Goal: Information Seeking & Learning: Check status

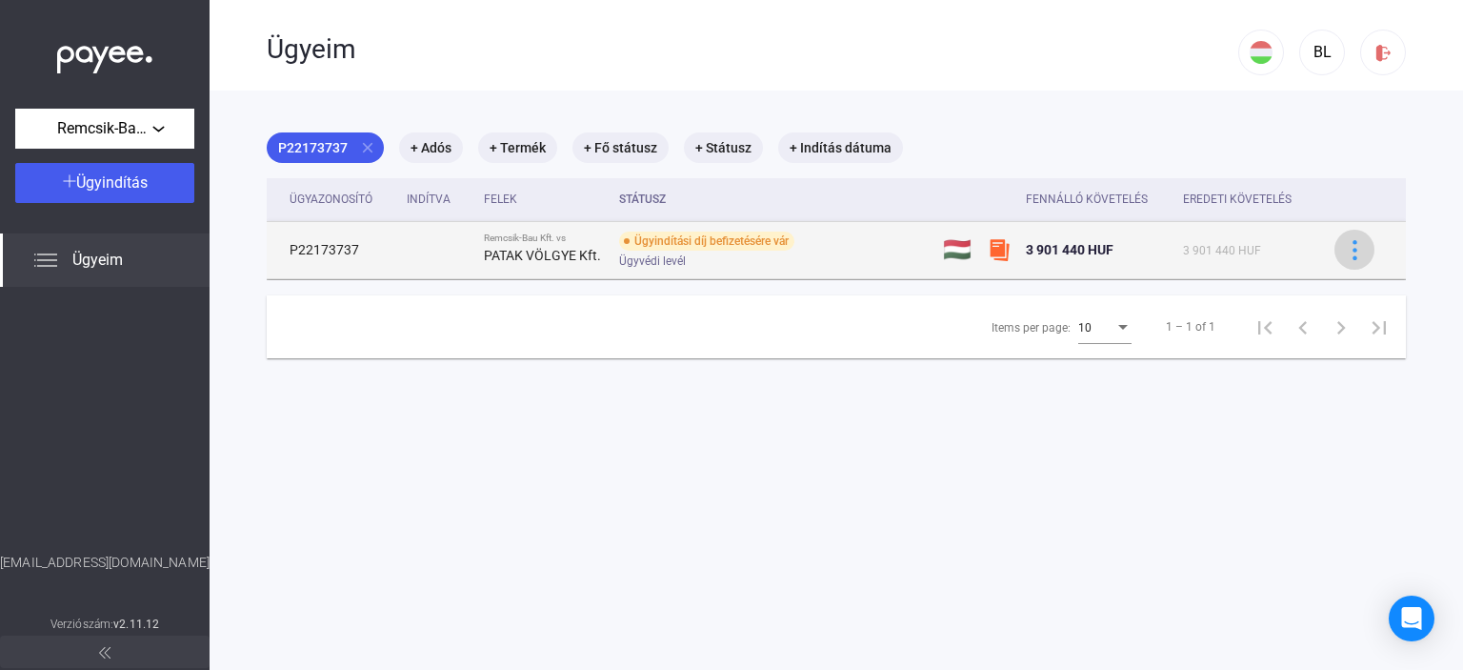
click at [1345, 247] on img at bounding box center [1355, 250] width 20 height 20
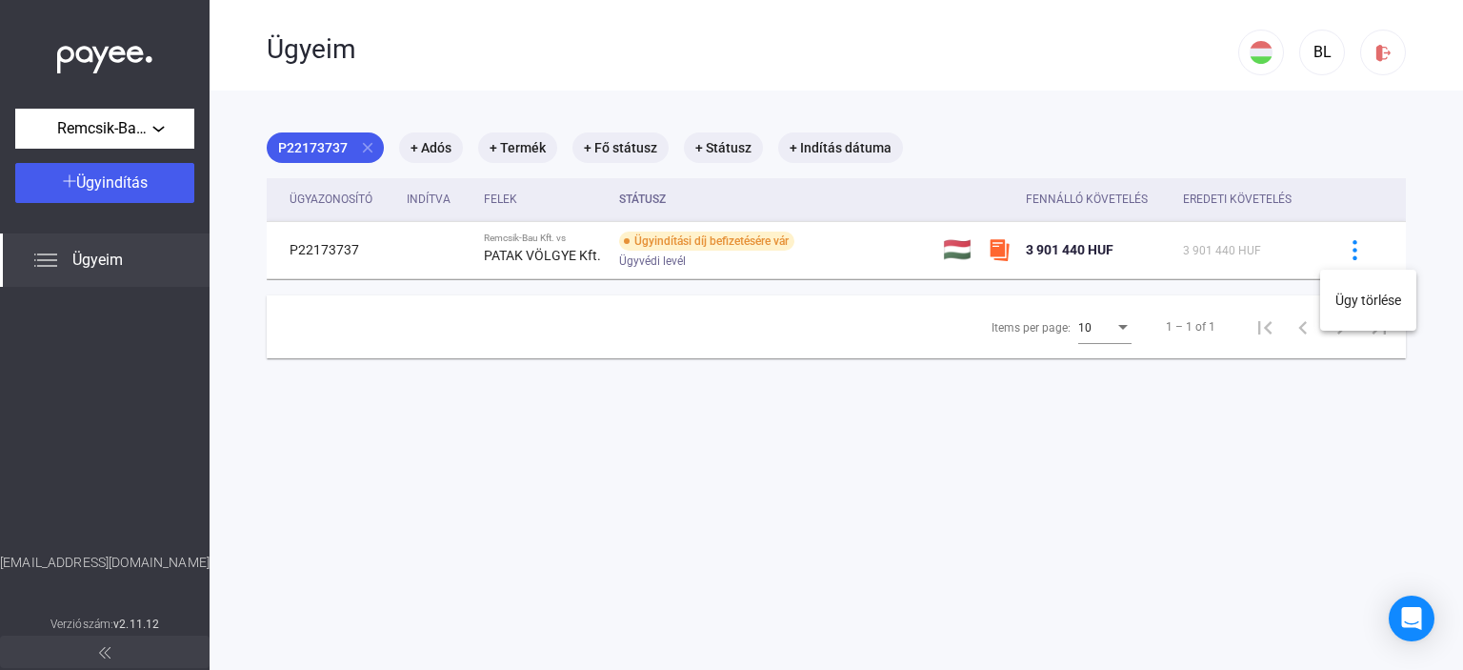
click at [835, 411] on div at bounding box center [731, 335] width 1463 height 670
click at [1044, 194] on div "Fennálló követelés" at bounding box center [1087, 199] width 122 height 23
click at [1223, 199] on div "Eredeti követelés" at bounding box center [1237, 199] width 109 height 23
click at [97, 261] on span "Ügyeim" at bounding box center [97, 260] width 50 height 23
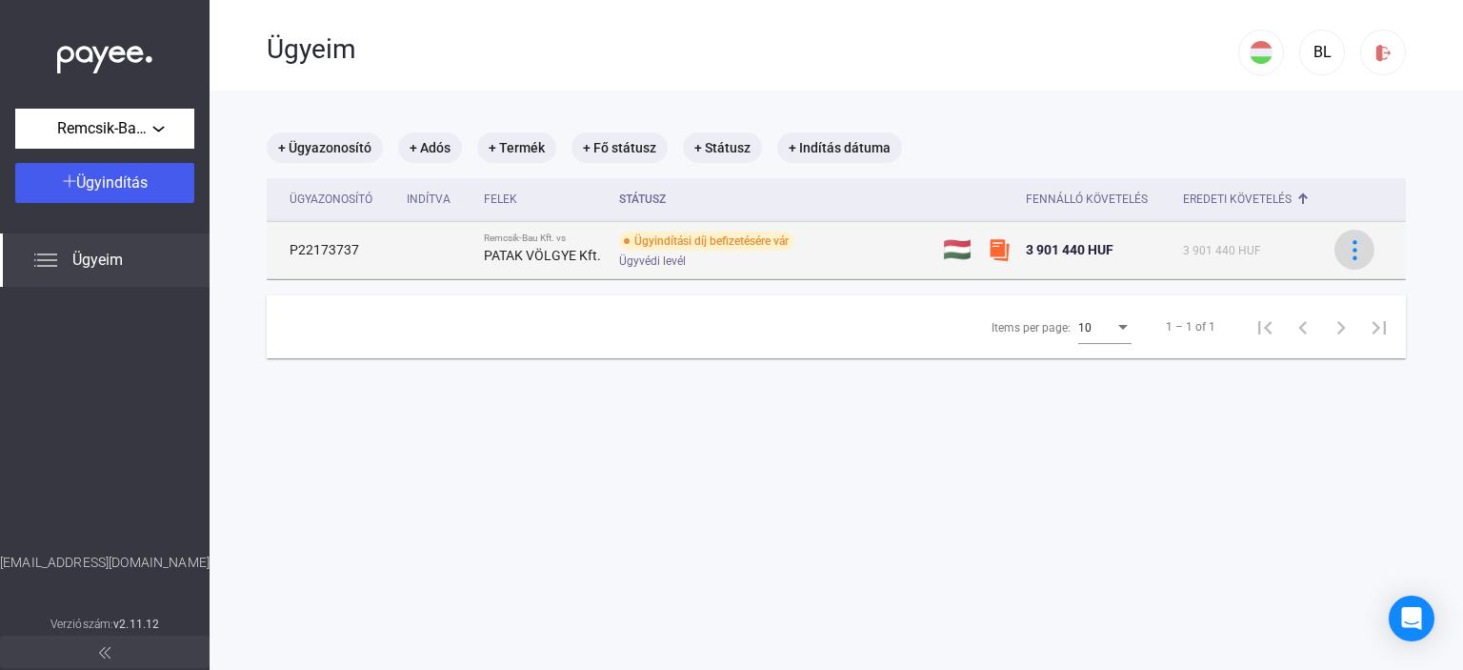
click at [1345, 251] on img at bounding box center [1355, 250] width 20 height 20
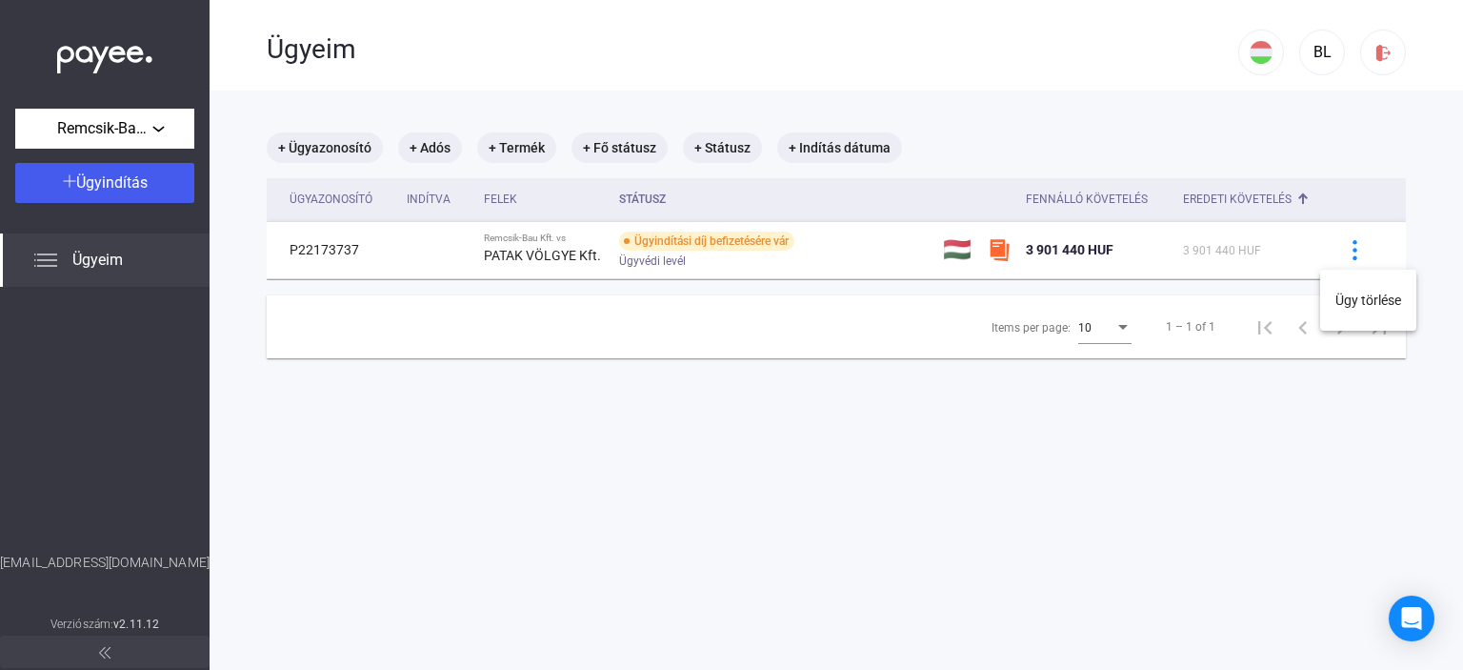
click at [1373, 171] on div at bounding box center [731, 335] width 1463 height 670
click at [155, 121] on div "Remcsik-Bau Kft." at bounding box center [105, 129] width 168 height 24
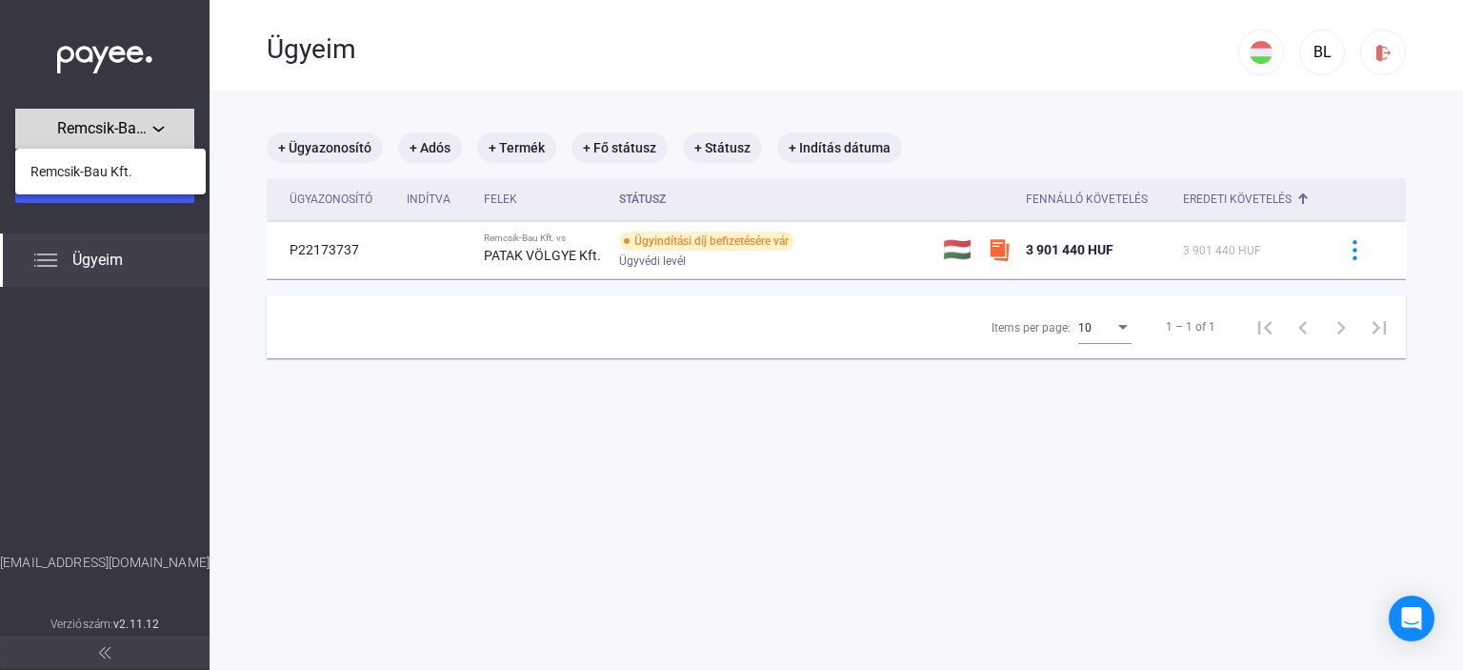
click at [155, 121] on div at bounding box center [731, 335] width 1463 height 670
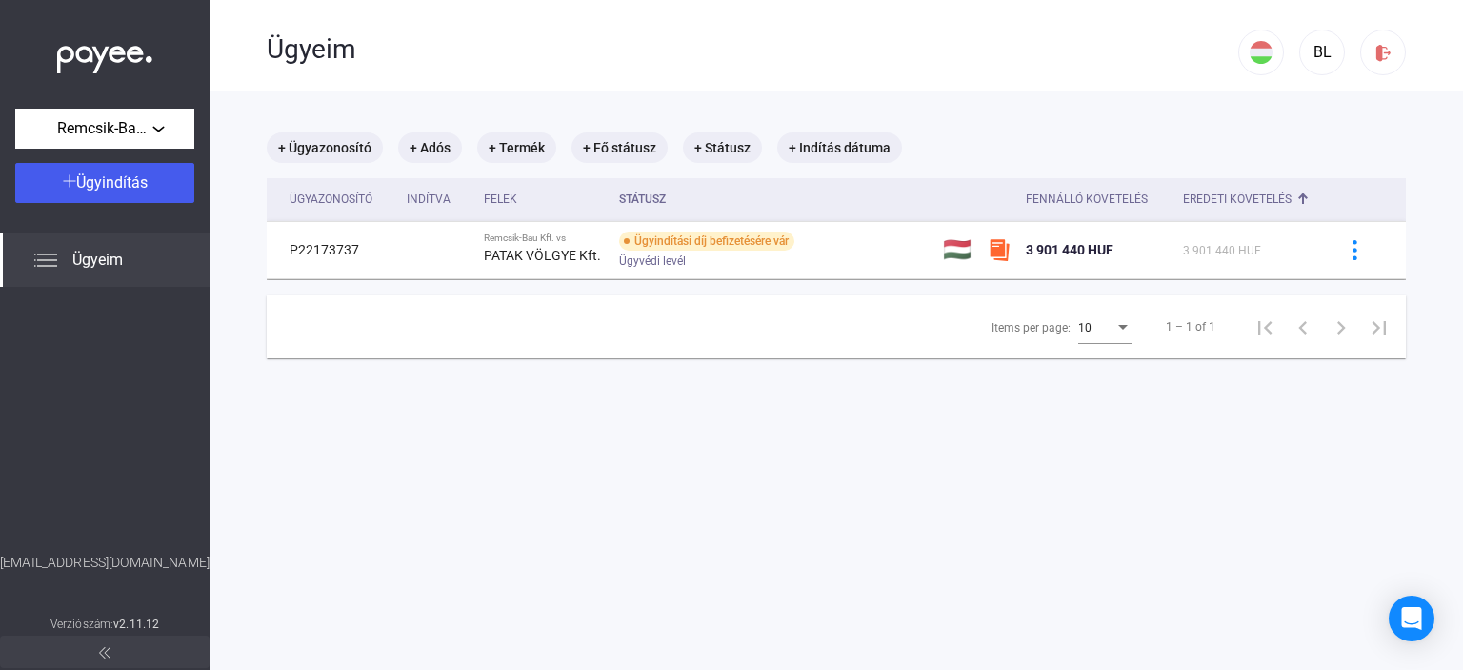
click at [53, 259] on img at bounding box center [45, 260] width 23 height 23
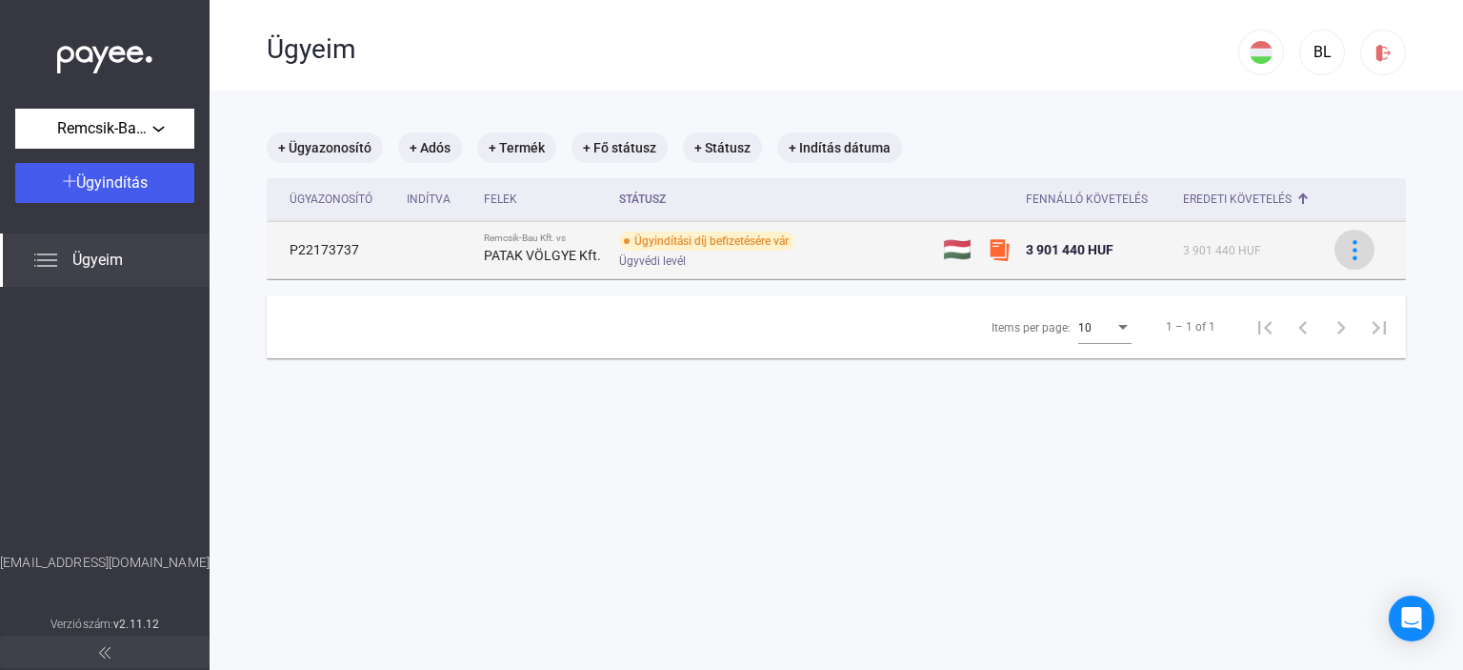
click at [1345, 247] on img at bounding box center [1355, 250] width 20 height 20
click at [1336, 247] on div at bounding box center [731, 335] width 1463 height 670
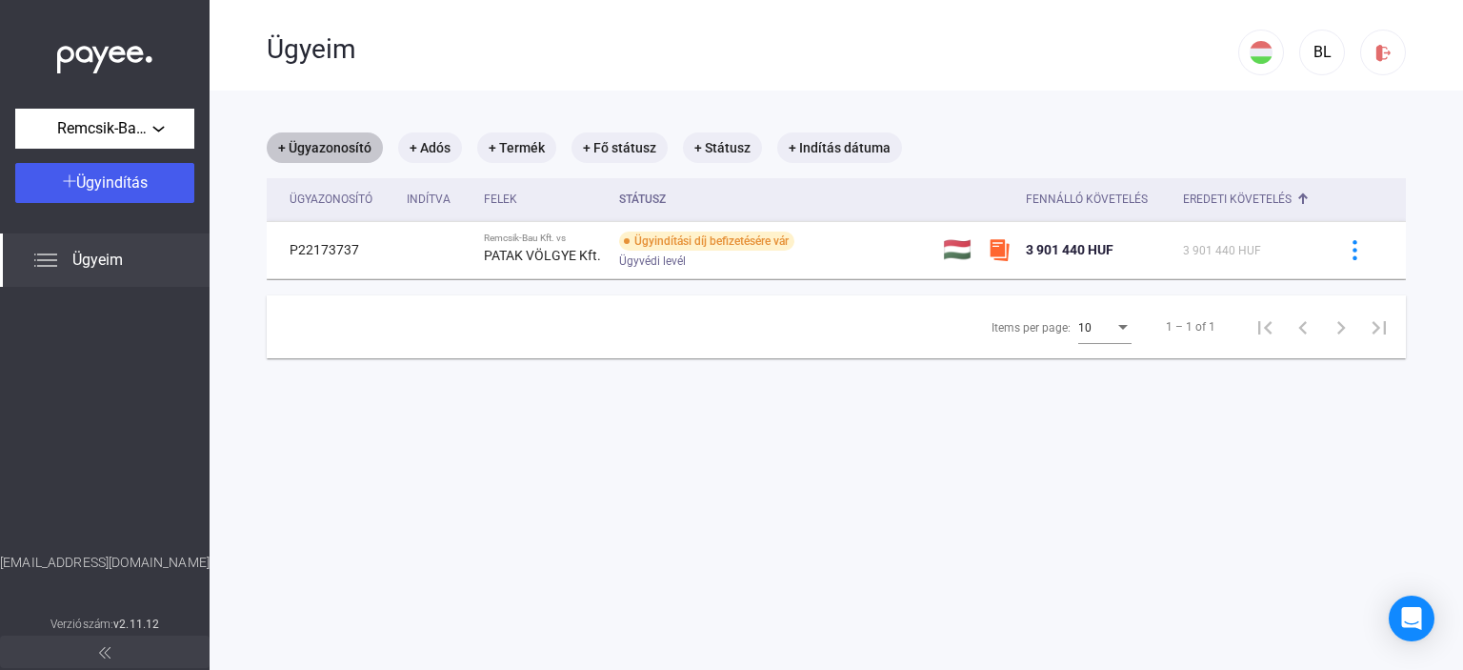
click at [324, 150] on mat-chip "+ Ügyazonosító" at bounding box center [325, 147] width 116 height 30
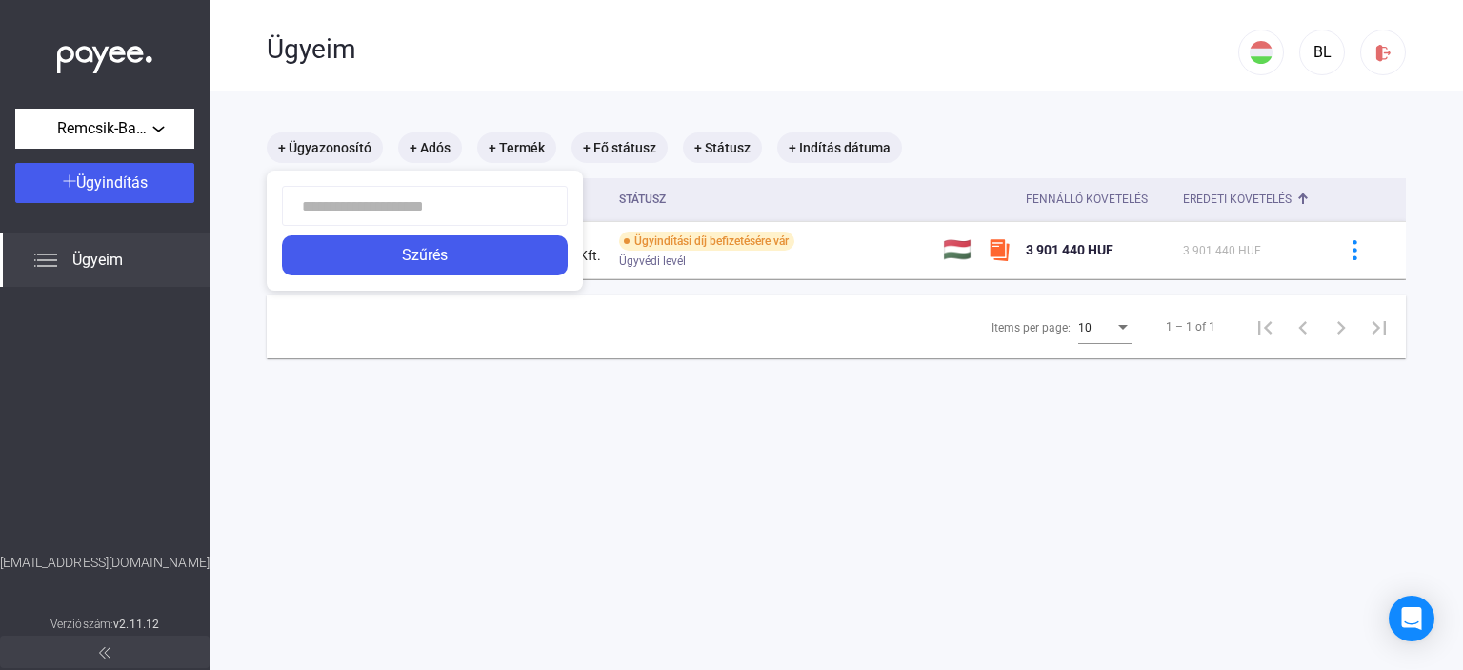
click at [445, 97] on div at bounding box center [731, 335] width 1463 height 670
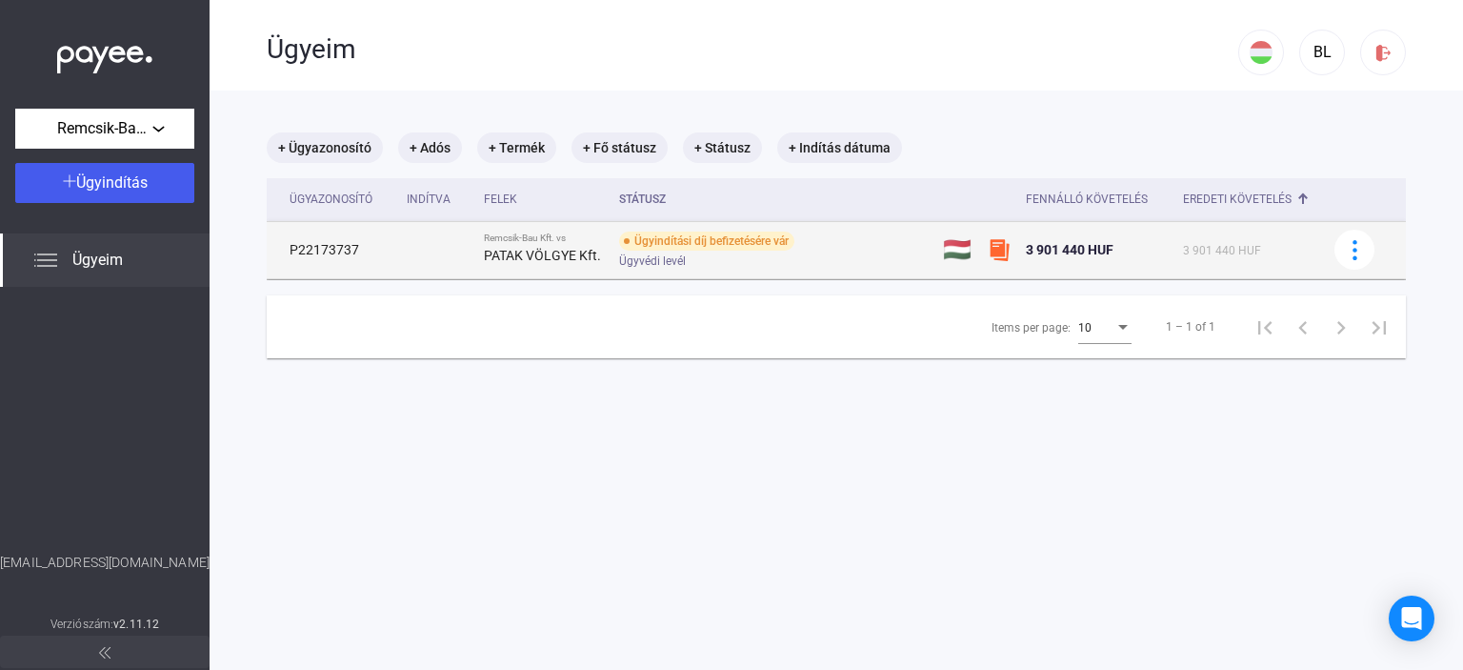
click at [658, 245] on div "Ügyindítási díj befizetésére vár" at bounding box center [706, 241] width 175 height 19
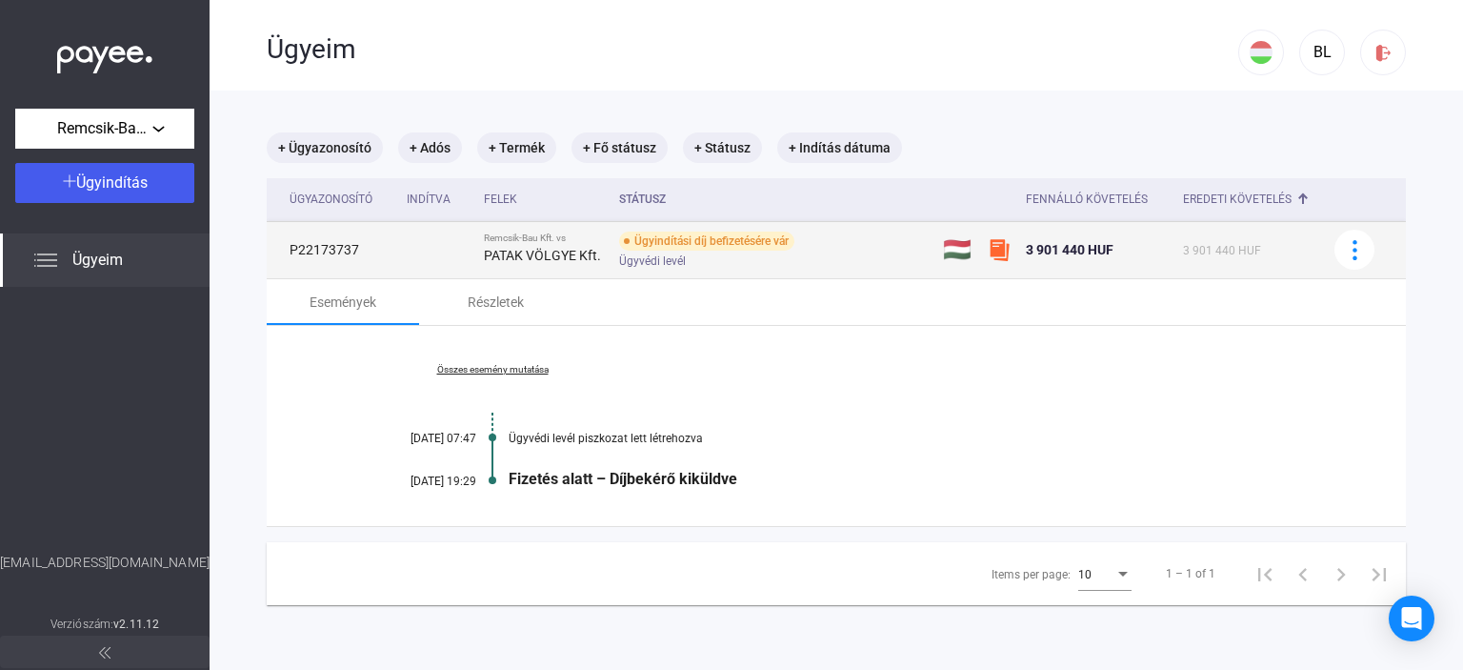
click at [627, 263] on span "Ügyvédi levél" at bounding box center [652, 261] width 67 height 23
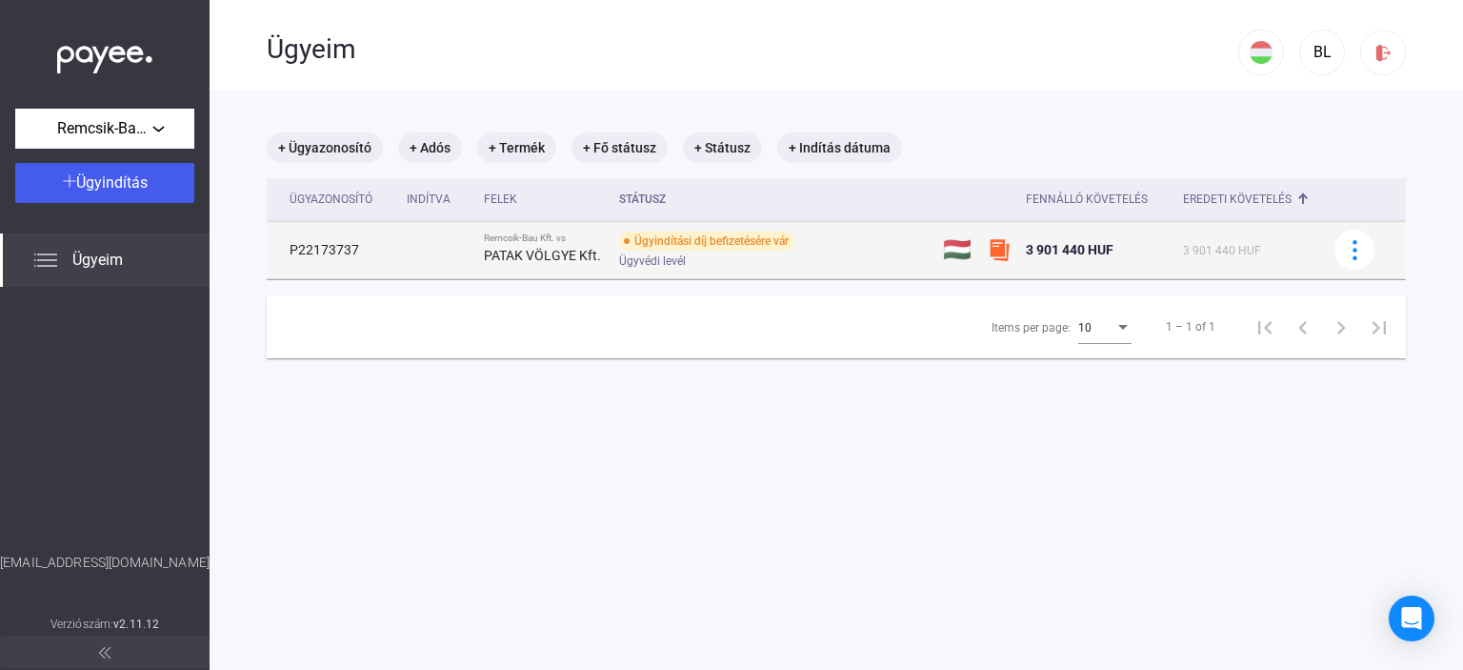
click at [656, 239] on div "Ügyindítási díj befizetésére vár" at bounding box center [706, 241] width 175 height 19
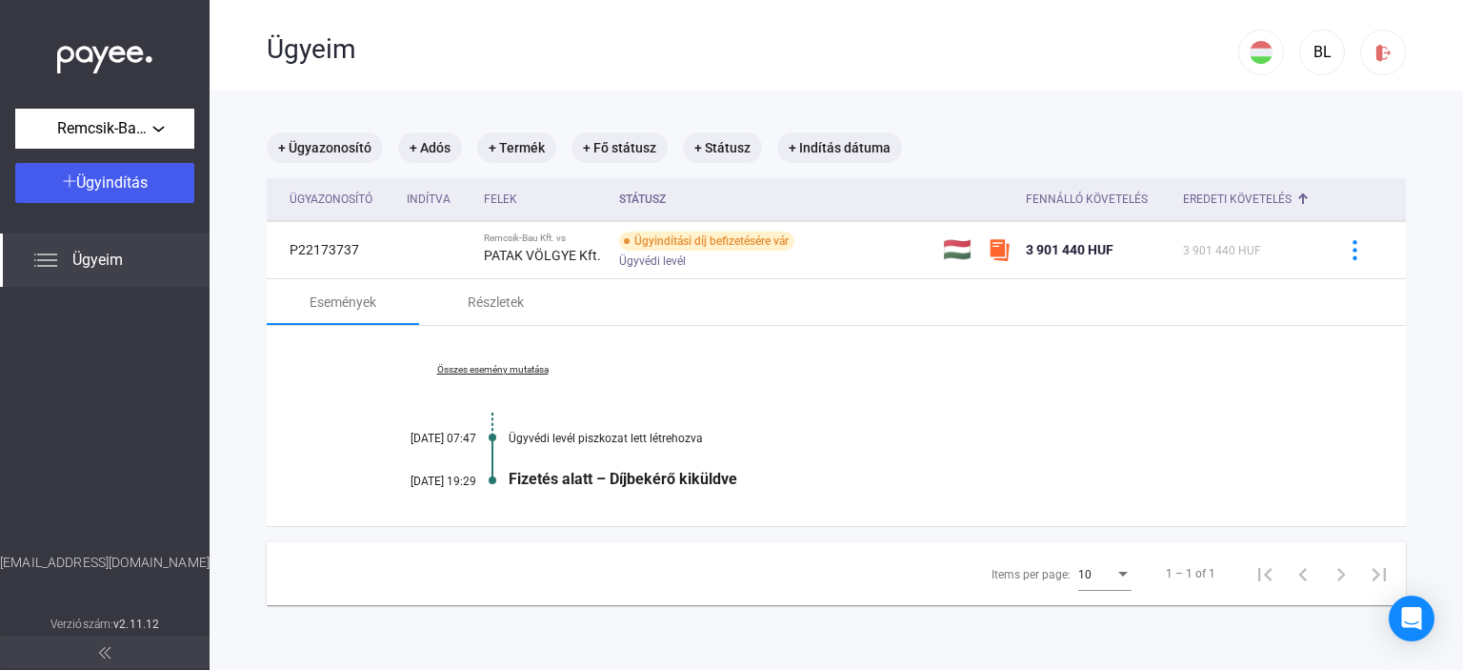
scroll to position [91, 0]
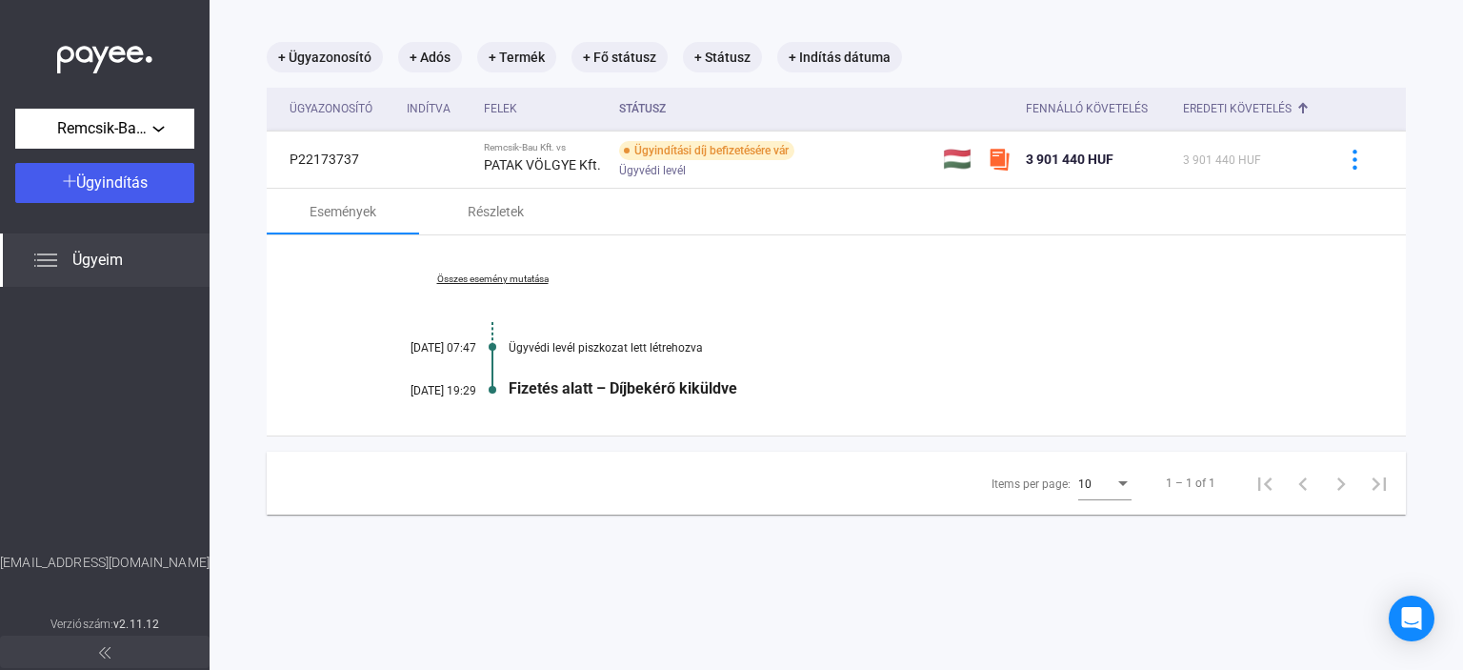
click at [622, 385] on div "Fizetés alatt – Díjbekérő kiküldve" at bounding box center [910, 388] width 802 height 18
click at [543, 348] on div "Ügyvédi levél piszkozat lett létrehozva" at bounding box center [910, 347] width 802 height 13
click at [513, 274] on link "Összes esemény mutatása" at bounding box center [492, 278] width 261 height 11
click at [507, 205] on div "Részletek" at bounding box center [496, 211] width 56 height 23
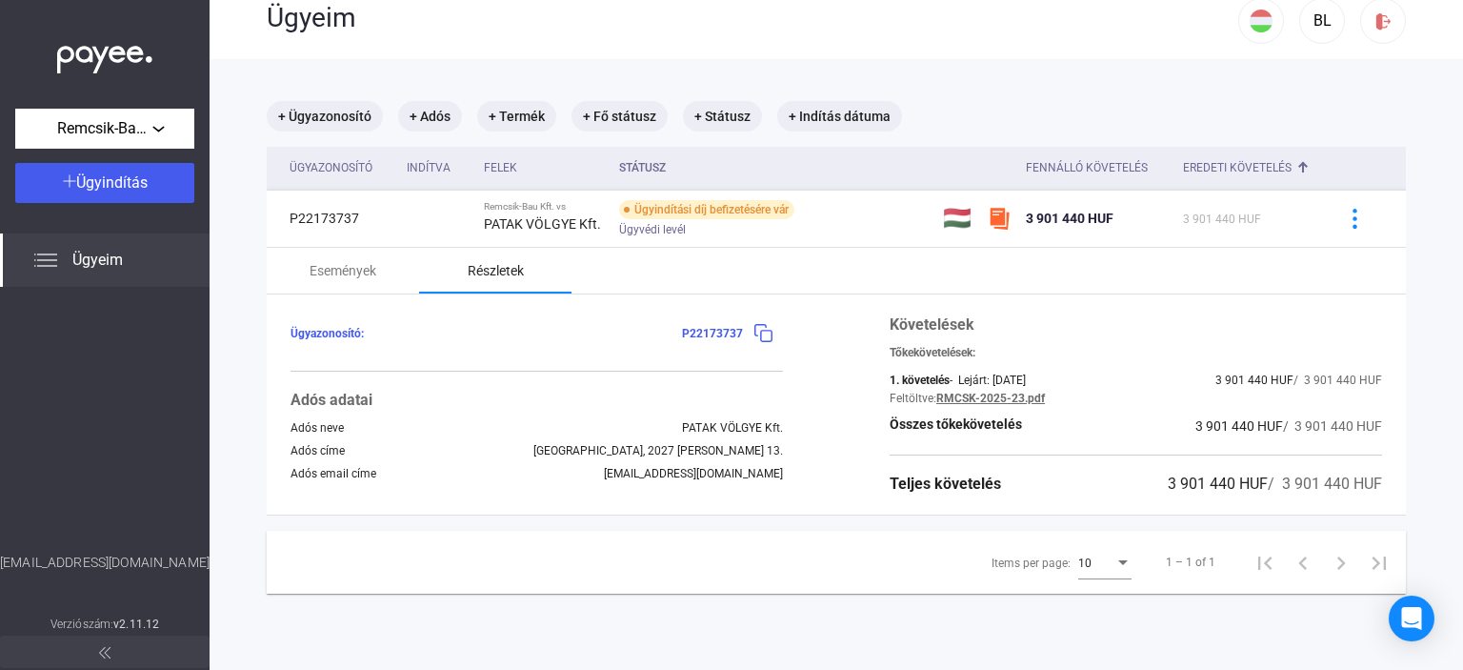
scroll to position [0, 0]
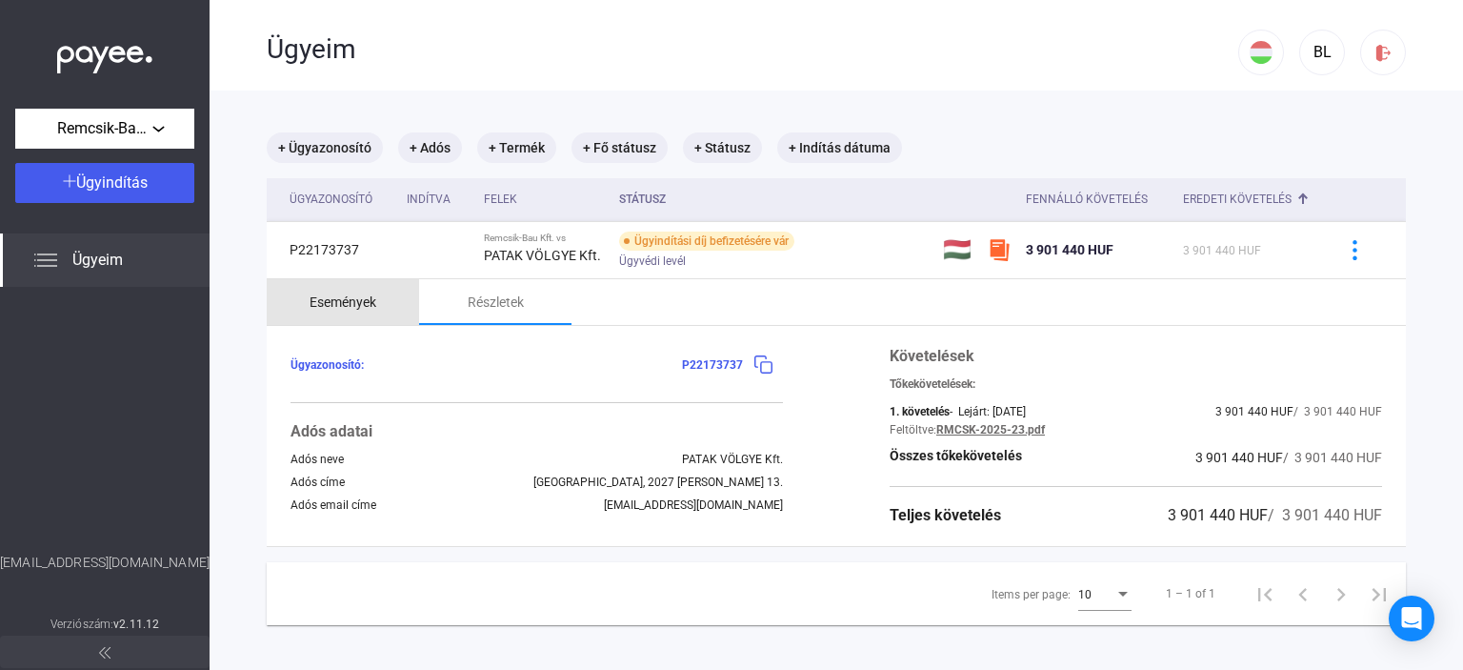
click at [350, 308] on div "Események" at bounding box center [343, 302] width 67 height 23
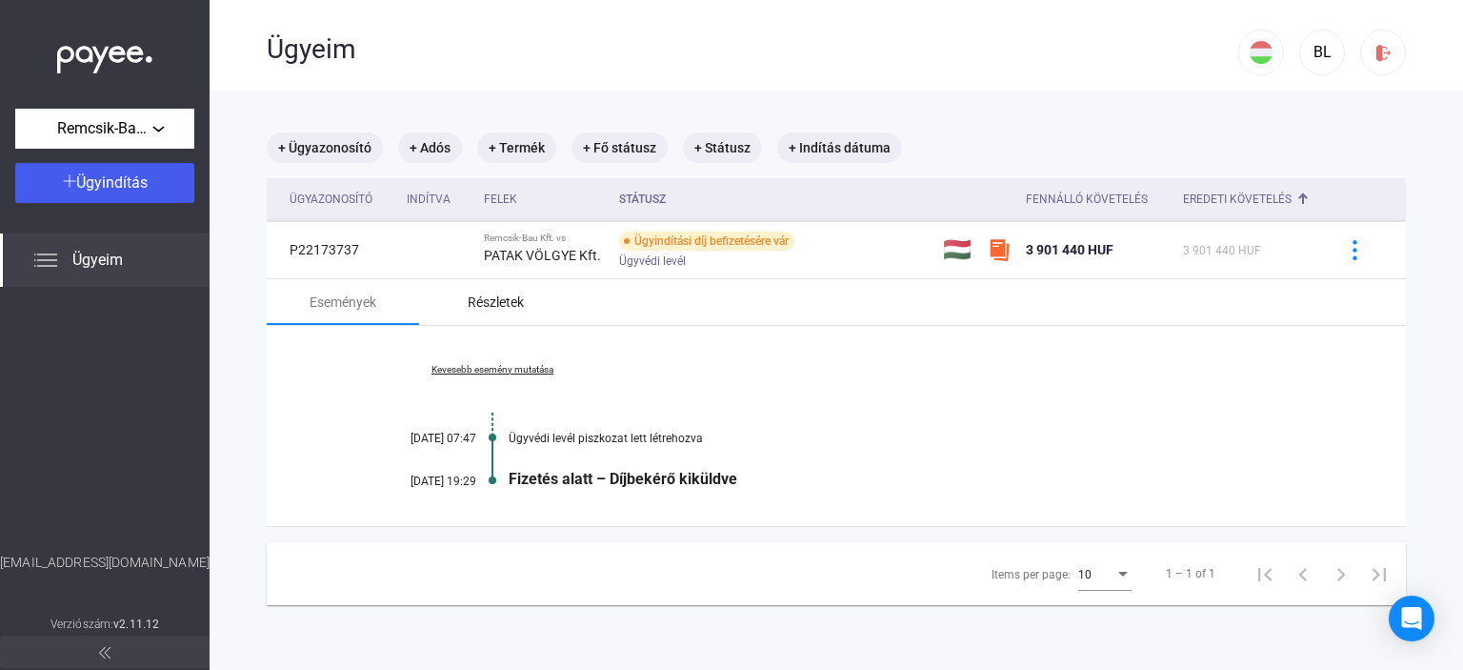
click at [500, 296] on div "Részletek" at bounding box center [496, 302] width 56 height 23
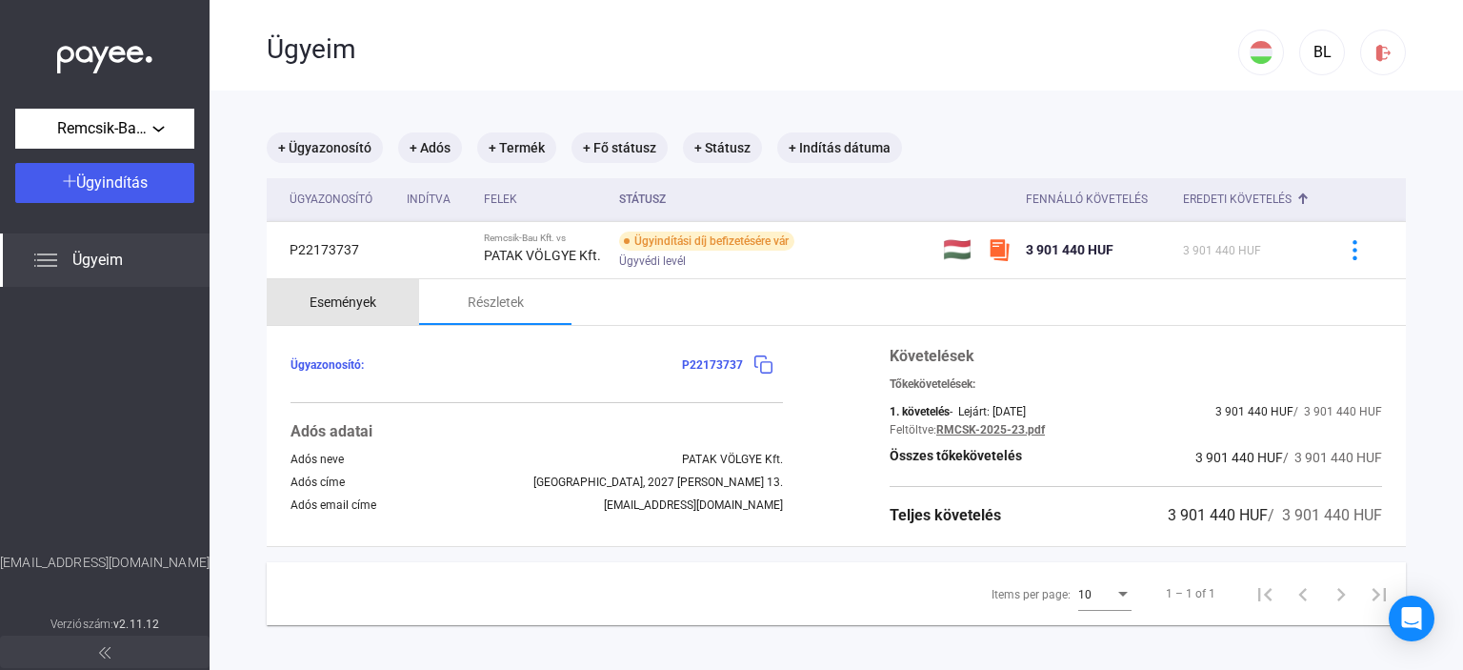
click at [363, 308] on div "Események" at bounding box center [343, 302] width 67 height 23
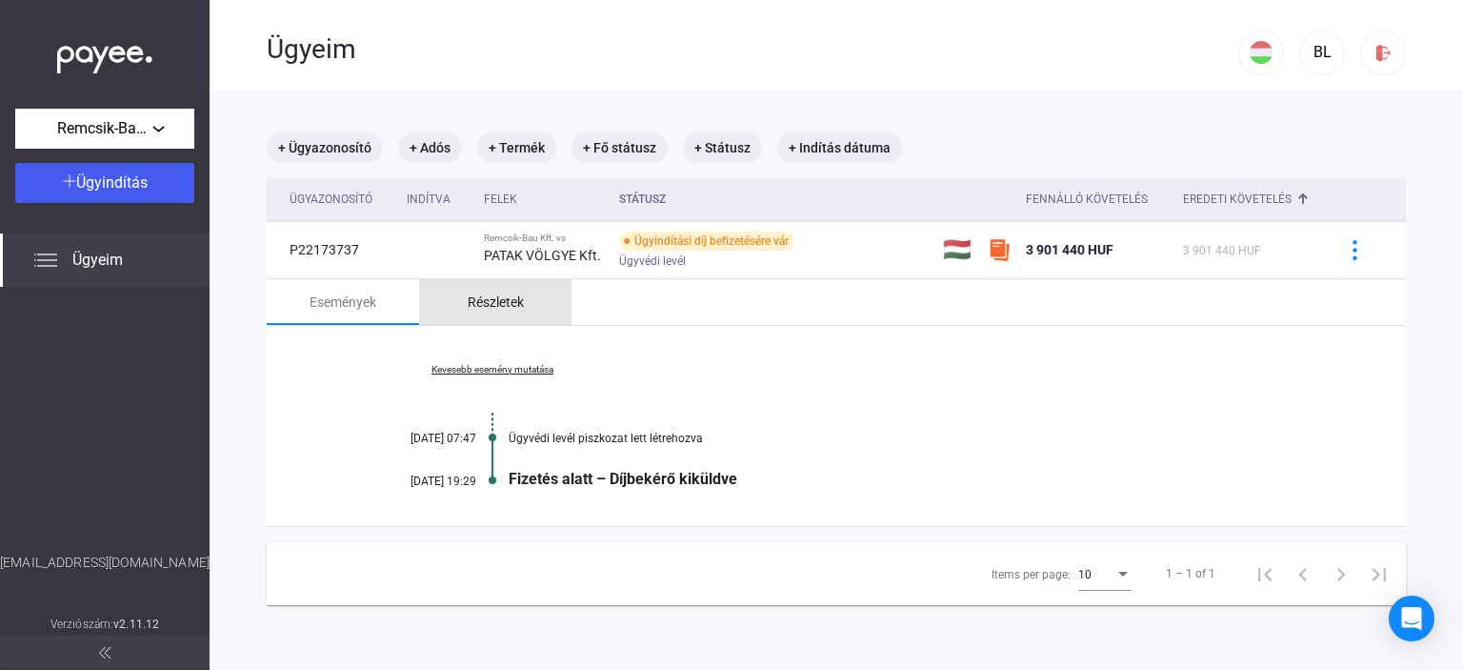
click at [501, 304] on div "Részletek" at bounding box center [496, 302] width 56 height 23
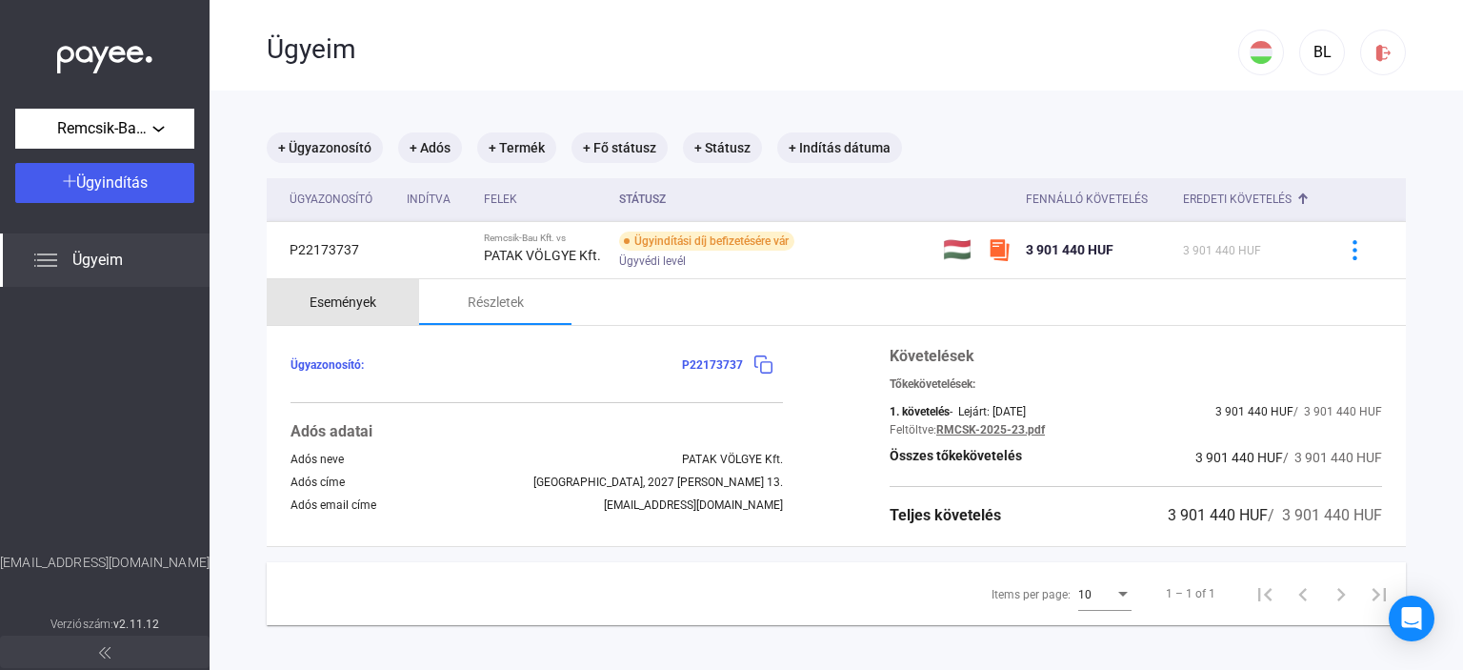
click at [354, 307] on div "Események" at bounding box center [343, 302] width 67 height 23
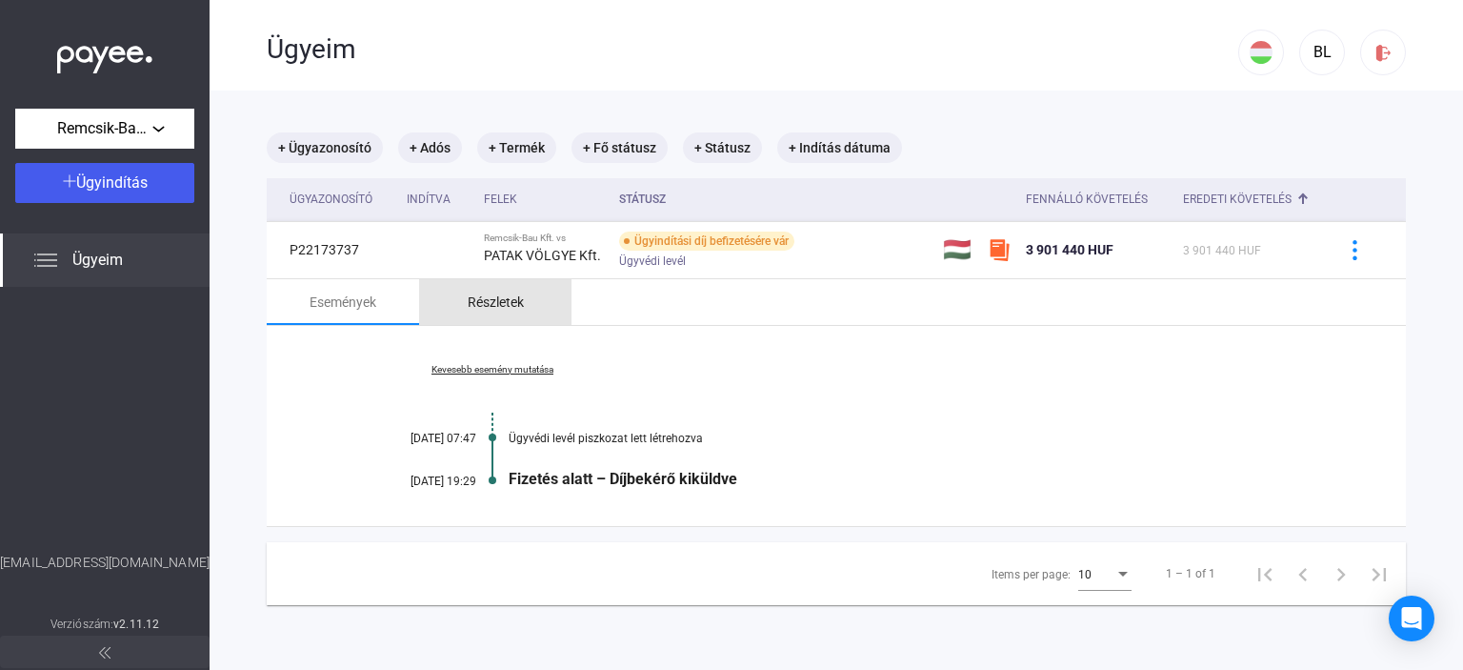
click at [512, 298] on div "Részletek" at bounding box center [496, 302] width 56 height 23
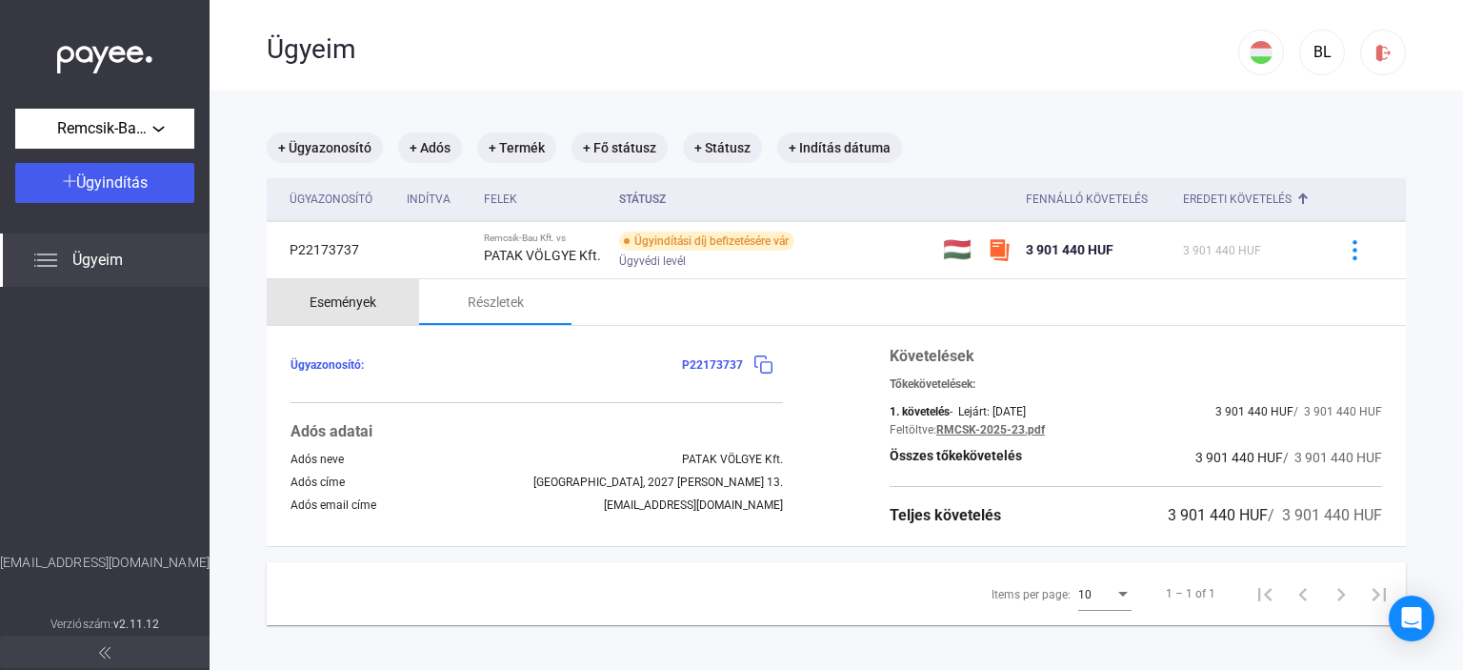
click at [373, 301] on div "Események" at bounding box center [343, 302] width 67 height 23
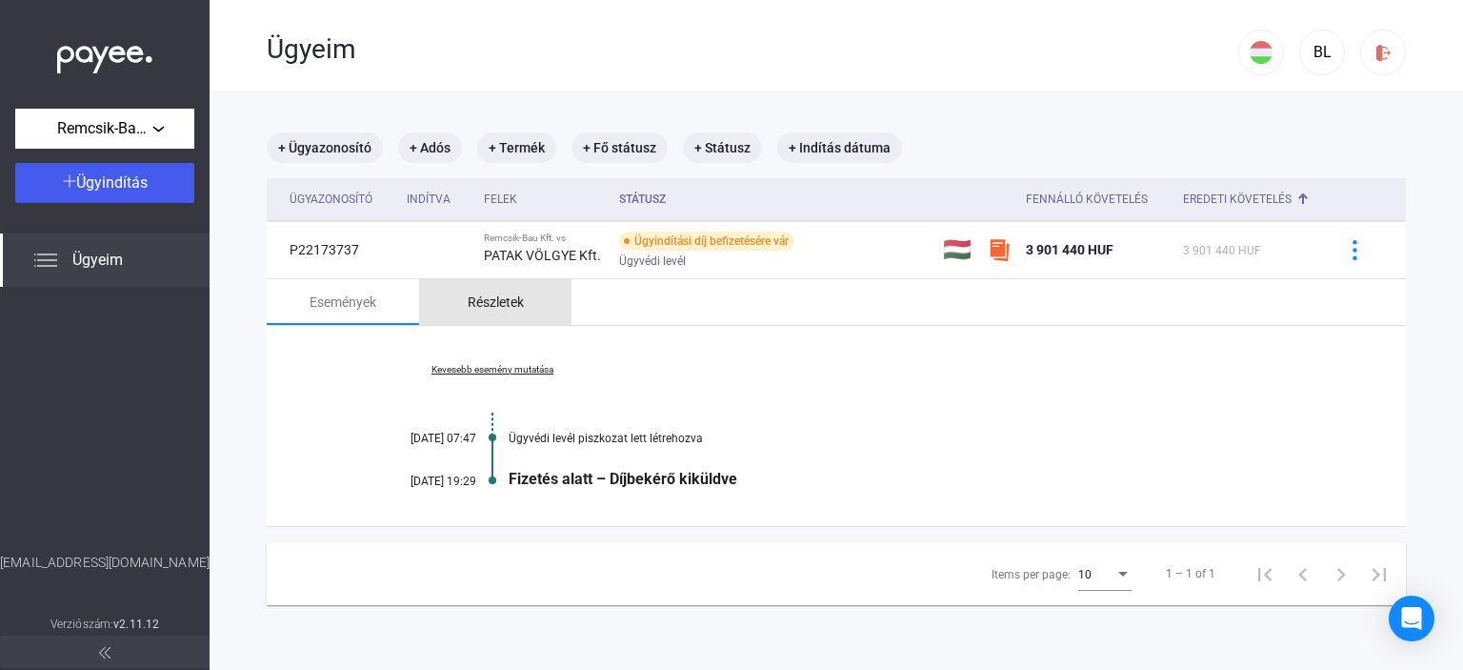
click at [507, 303] on div "Részletek" at bounding box center [496, 302] width 56 height 23
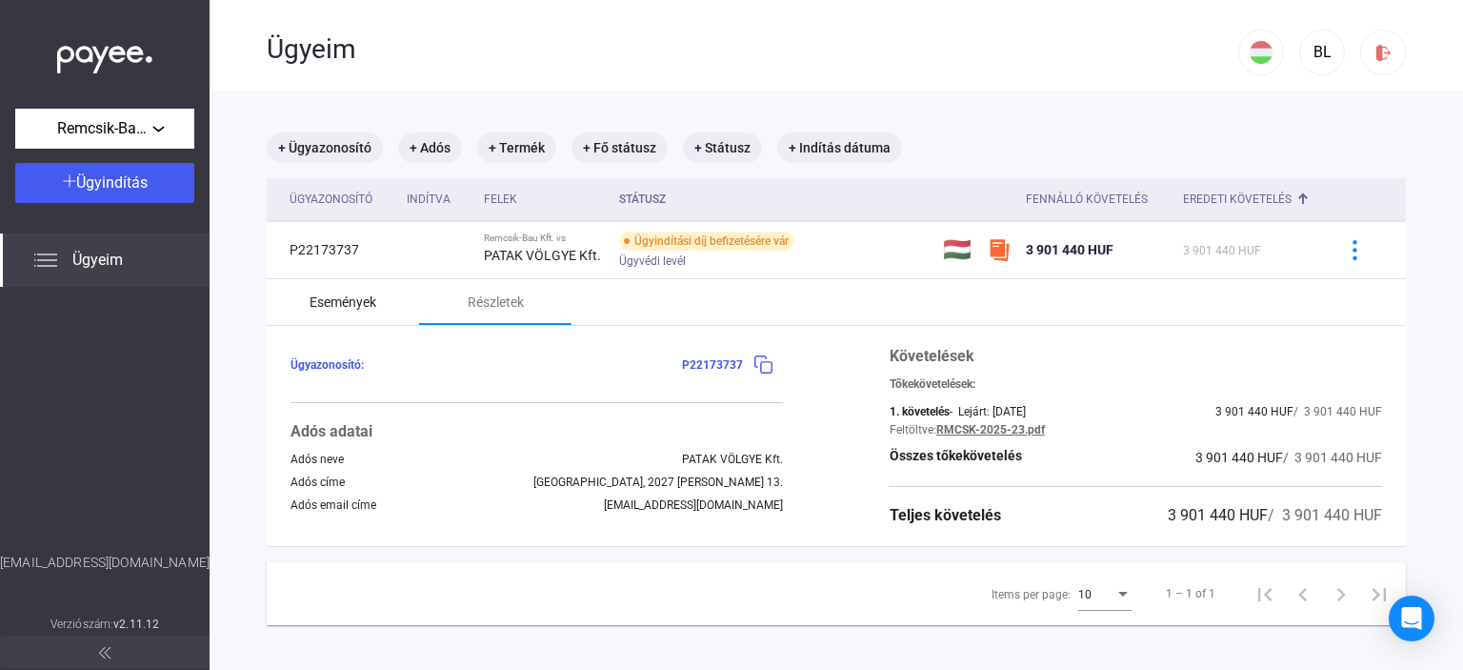
click at [350, 303] on div "Események" at bounding box center [343, 302] width 67 height 23
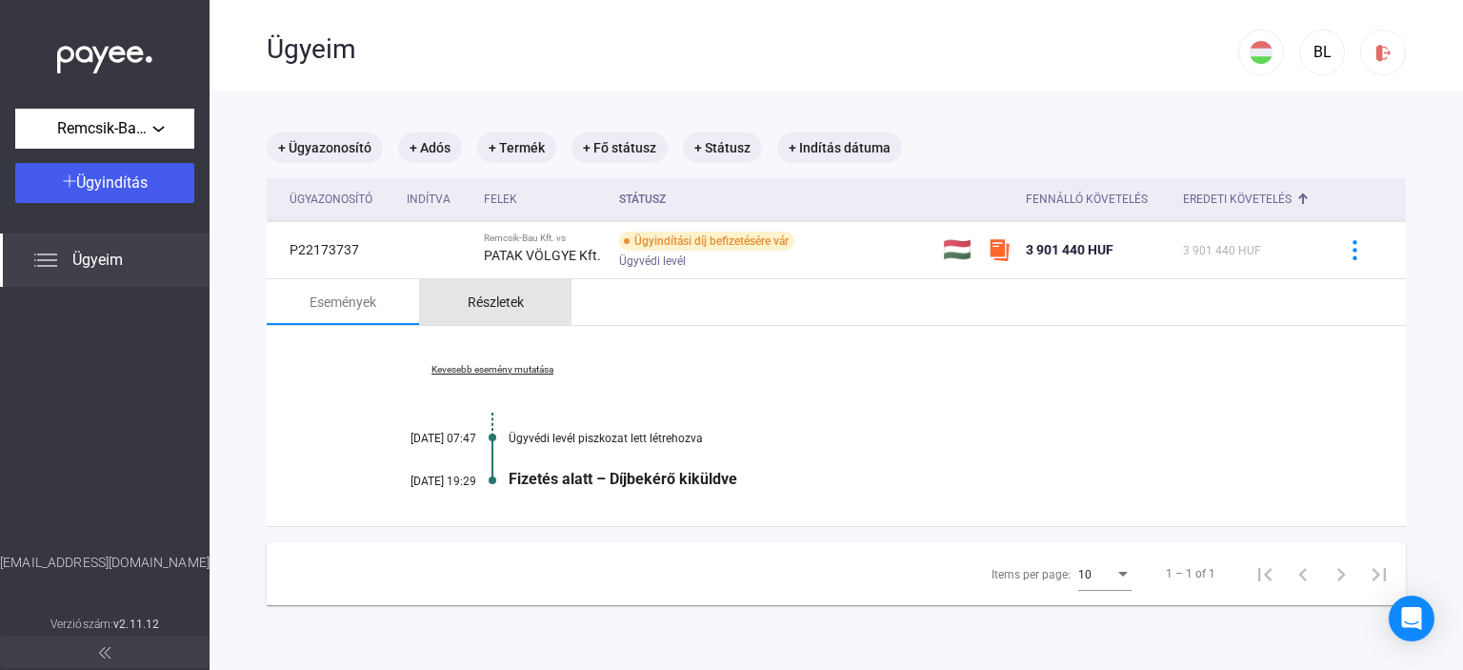
click at [491, 293] on div "Részletek" at bounding box center [496, 302] width 56 height 23
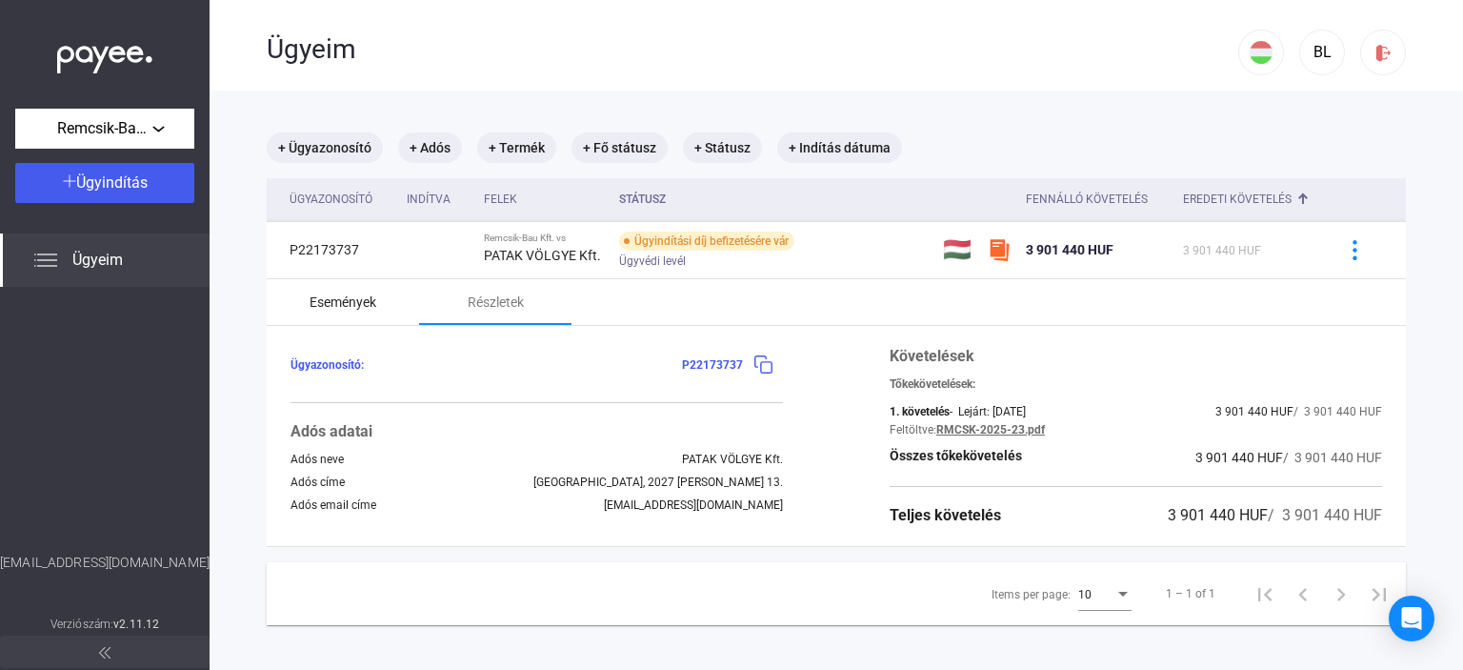
click at [352, 299] on div "Események" at bounding box center [343, 302] width 67 height 23
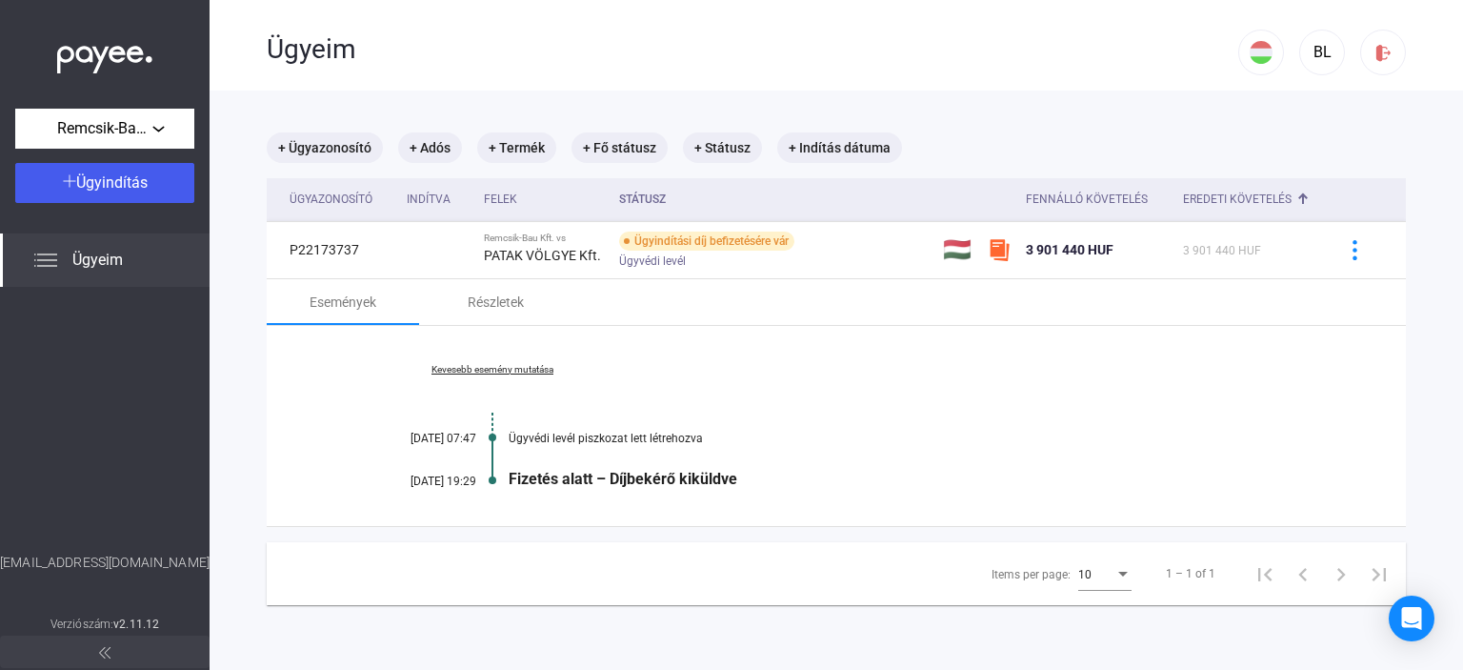
click at [505, 369] on link "Kevesebb esemény mutatása" at bounding box center [492, 369] width 261 height 11
click at [505, 369] on link "Összes esemény mutatása" at bounding box center [492, 369] width 261 height 11
click at [501, 294] on div "Részletek" at bounding box center [496, 302] width 56 height 23
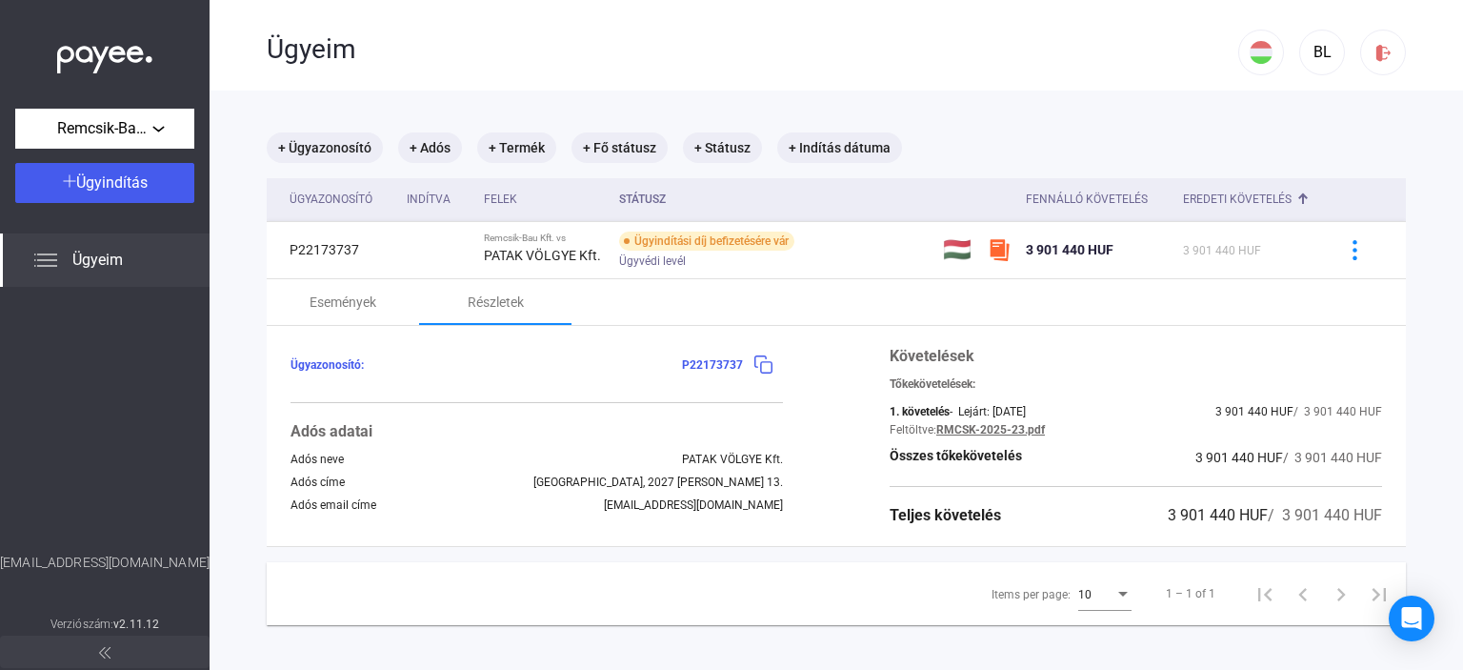
click at [412, 195] on div "Indítva" at bounding box center [429, 199] width 44 height 23
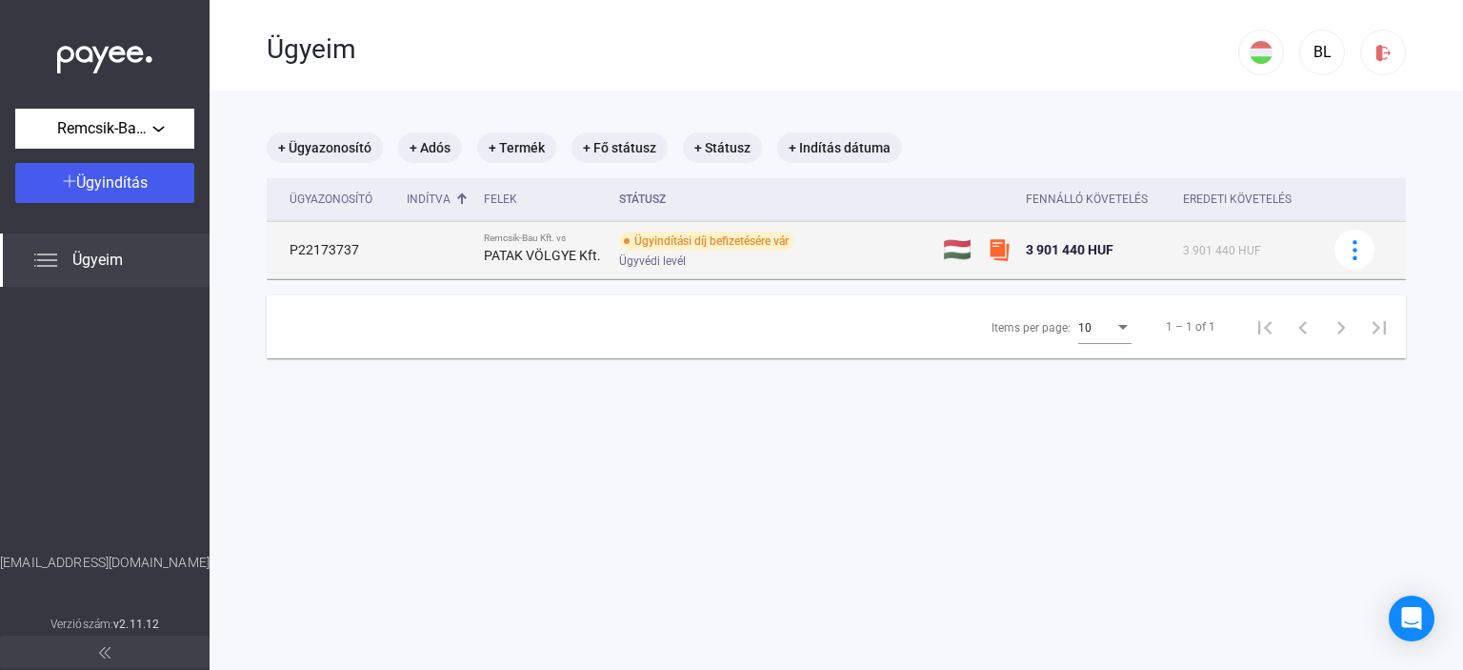
click at [664, 243] on div "Ügyindítási díj befizetésére vár" at bounding box center [706, 241] width 175 height 19
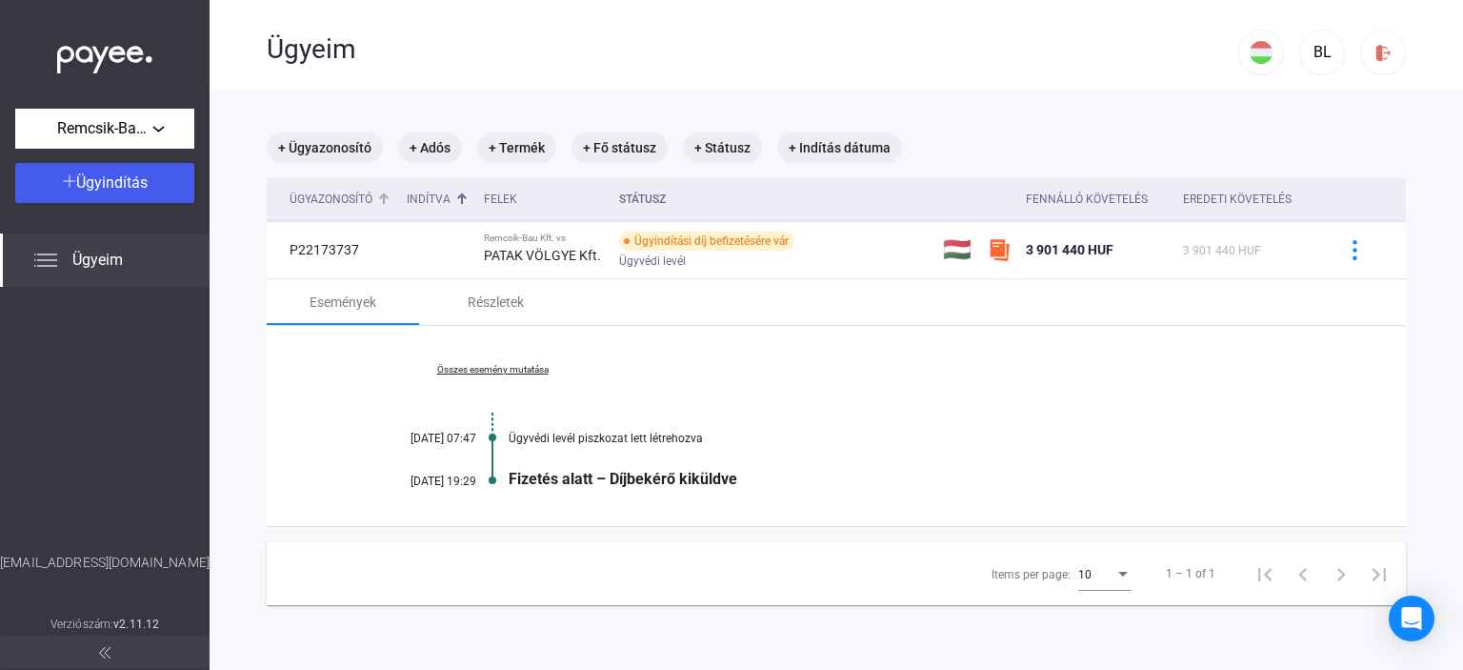
click at [343, 196] on div "Ügyazonosító" at bounding box center [331, 199] width 83 height 23
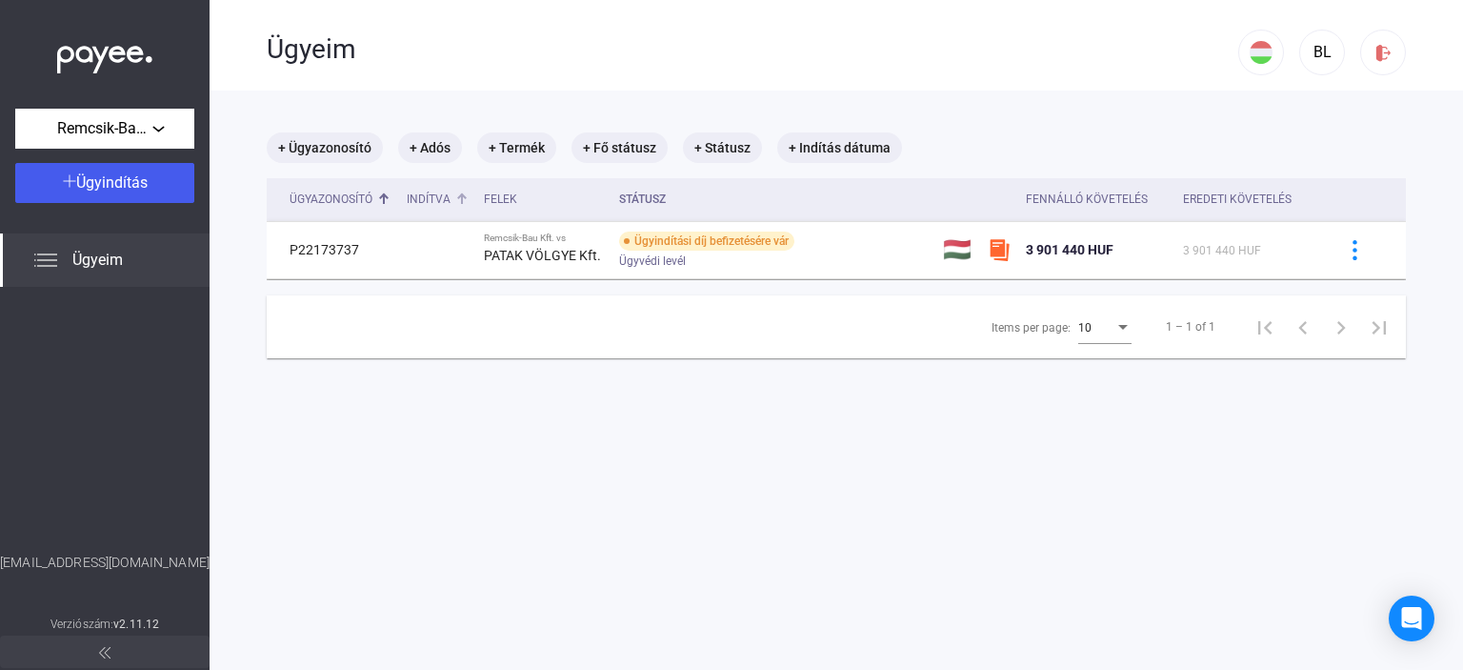
click at [433, 198] on div "Indítva" at bounding box center [429, 199] width 44 height 23
click at [497, 201] on div "Felek" at bounding box center [500, 199] width 33 height 23
click at [651, 201] on th "Státusz" at bounding box center [774, 199] width 324 height 43
click at [1208, 205] on div "Eredeti követelés" at bounding box center [1237, 199] width 109 height 23
click at [1082, 201] on div "Fennálló követelés" at bounding box center [1087, 199] width 122 height 23
